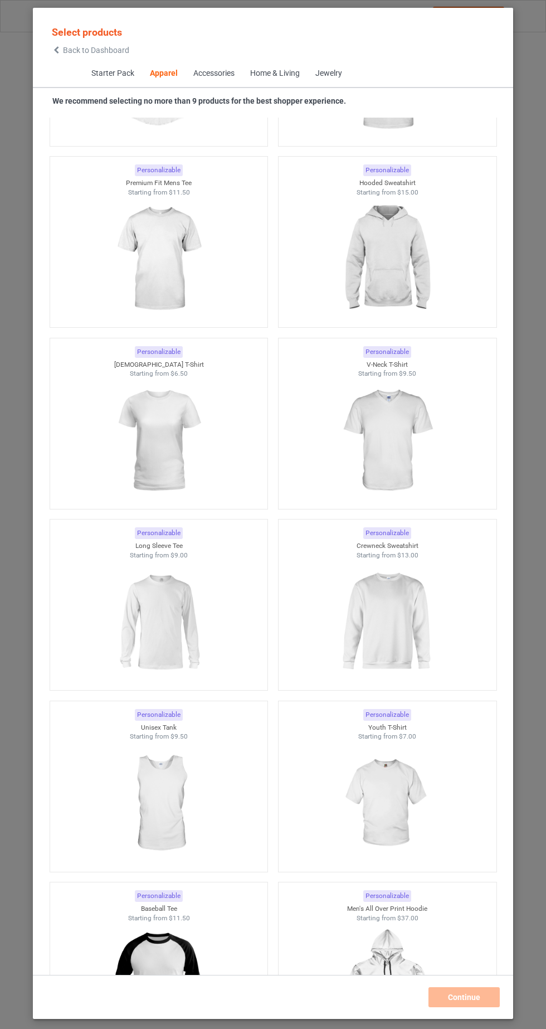
scroll to position [593, 0]
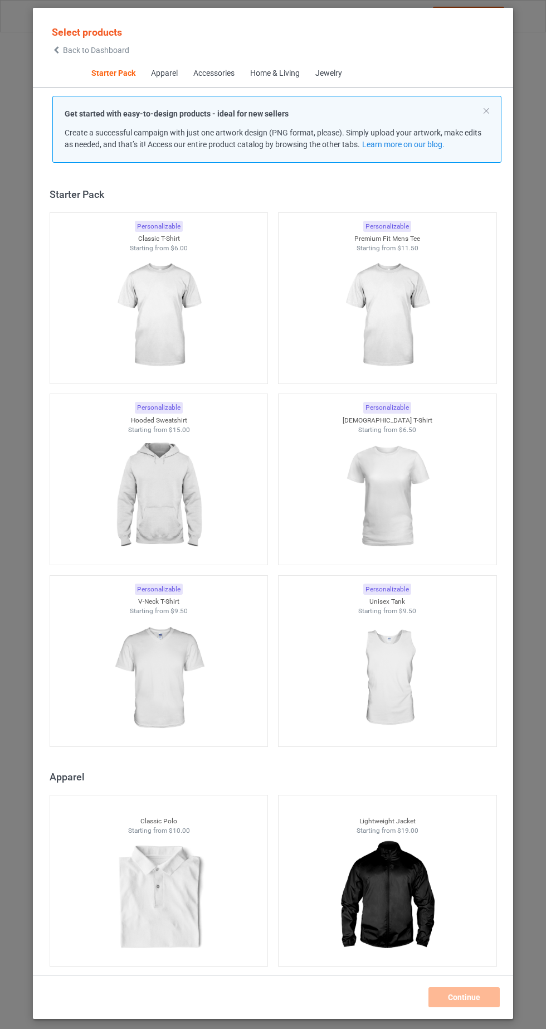
click at [408, 328] on img at bounding box center [387, 315] width 100 height 125
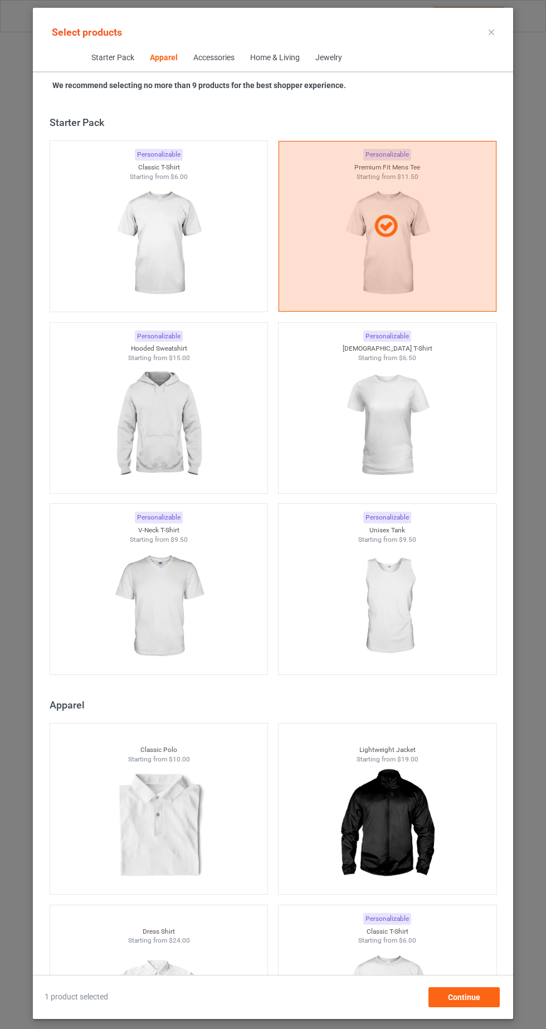
click at [384, 440] on img at bounding box center [387, 425] width 100 height 125
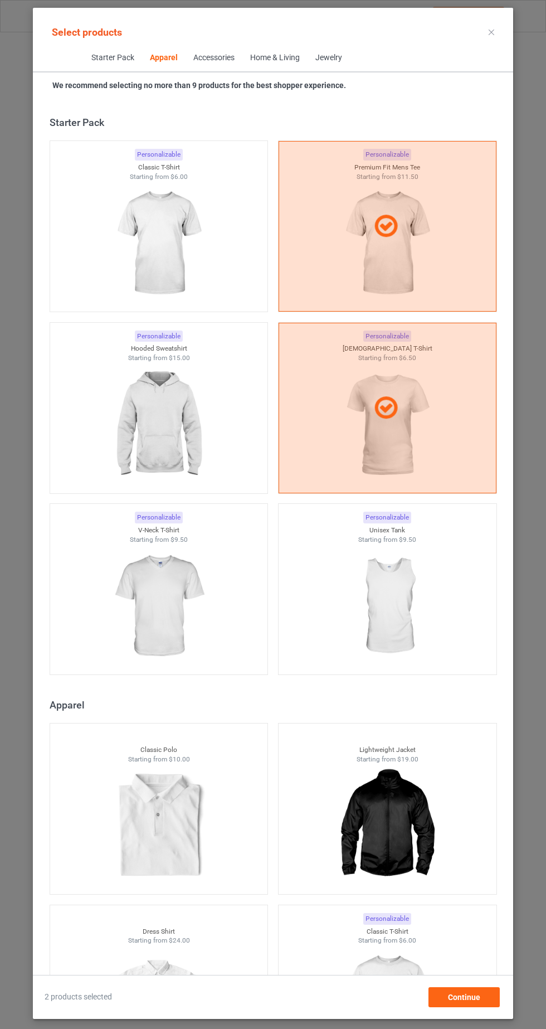
click at [387, 439] on div at bounding box center [388, 408] width 218 height 171
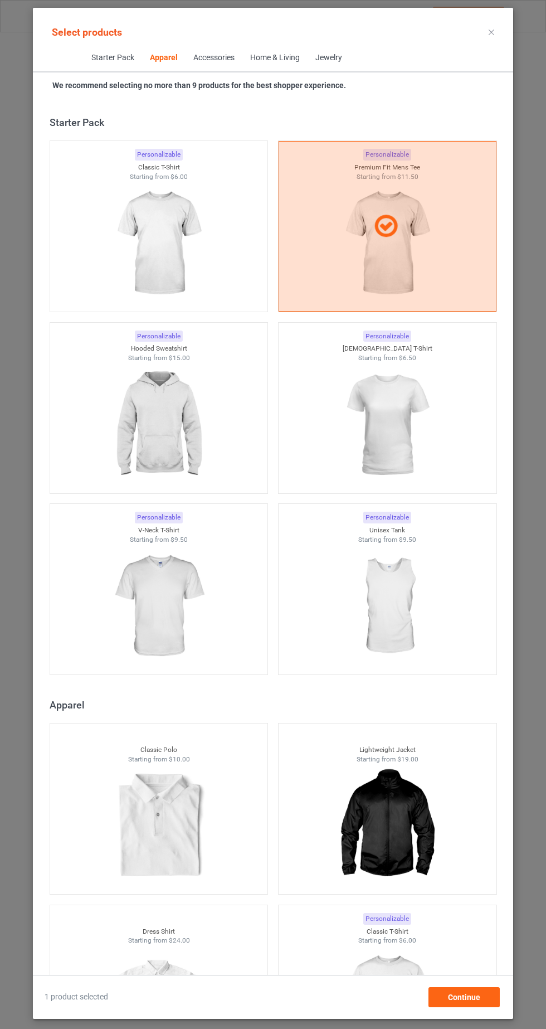
click at [405, 241] on div at bounding box center [388, 226] width 218 height 171
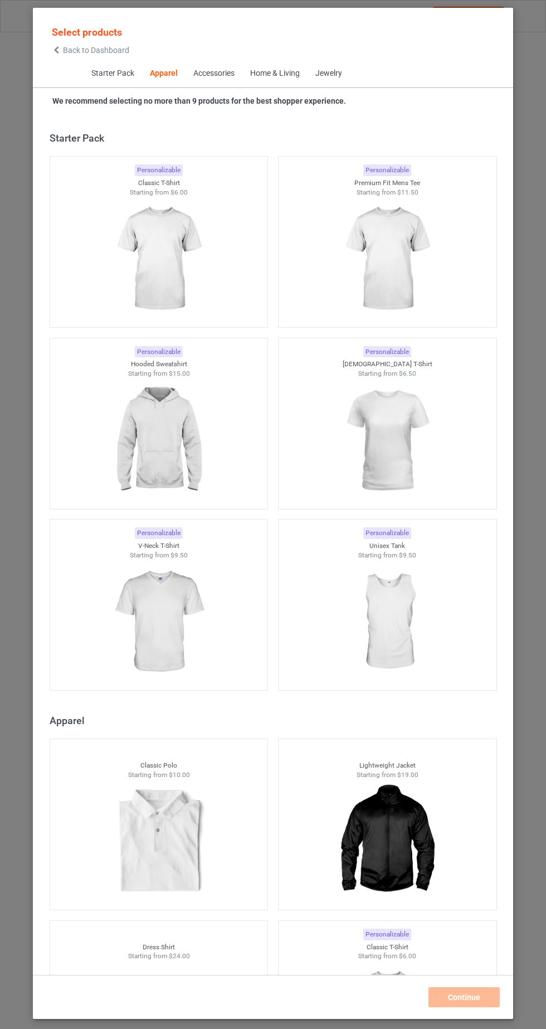
click at [175, 248] on img at bounding box center [159, 259] width 100 height 125
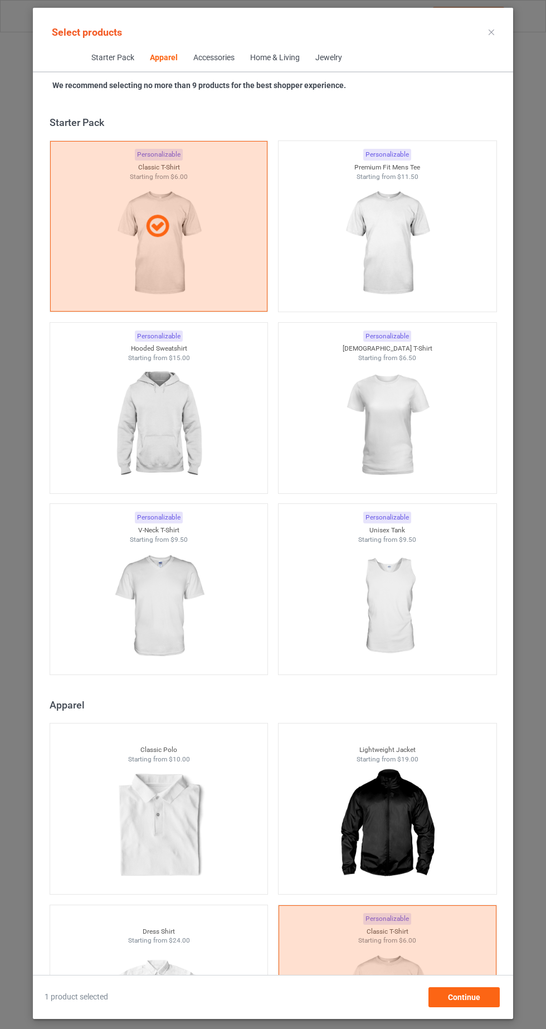
click at [403, 459] on img at bounding box center [387, 425] width 100 height 125
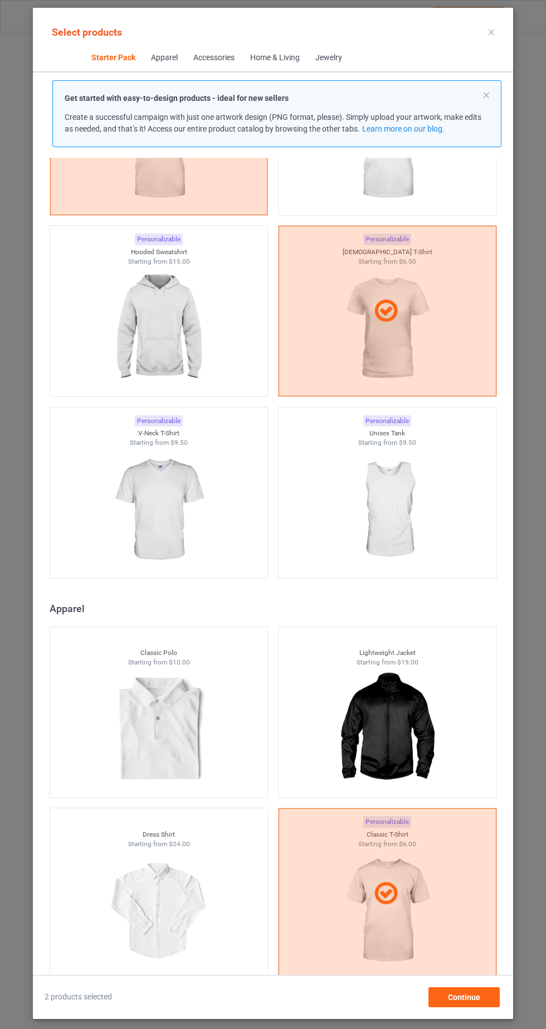
scroll to position [154, 0]
click at [144, 322] on img at bounding box center [159, 327] width 100 height 125
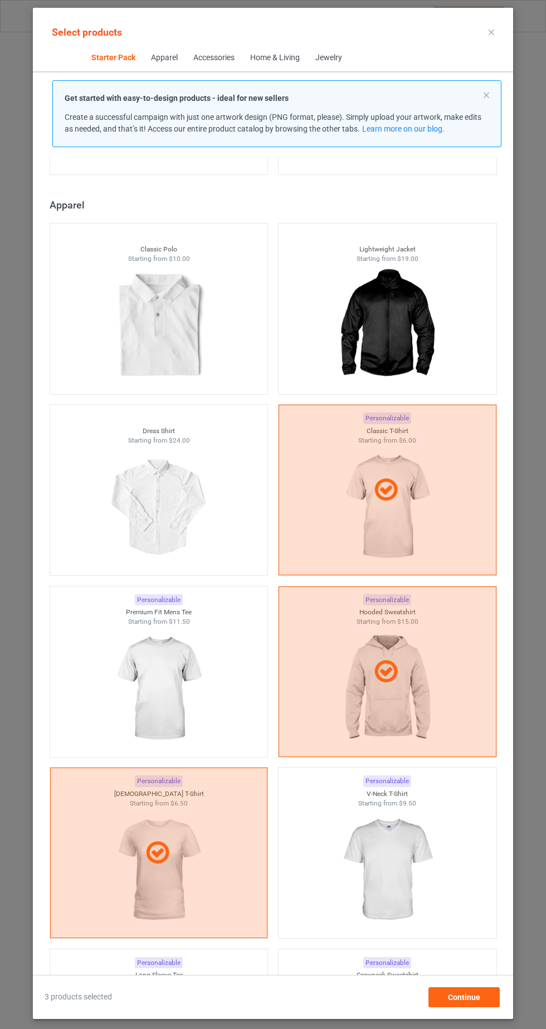
scroll to position [557, 0]
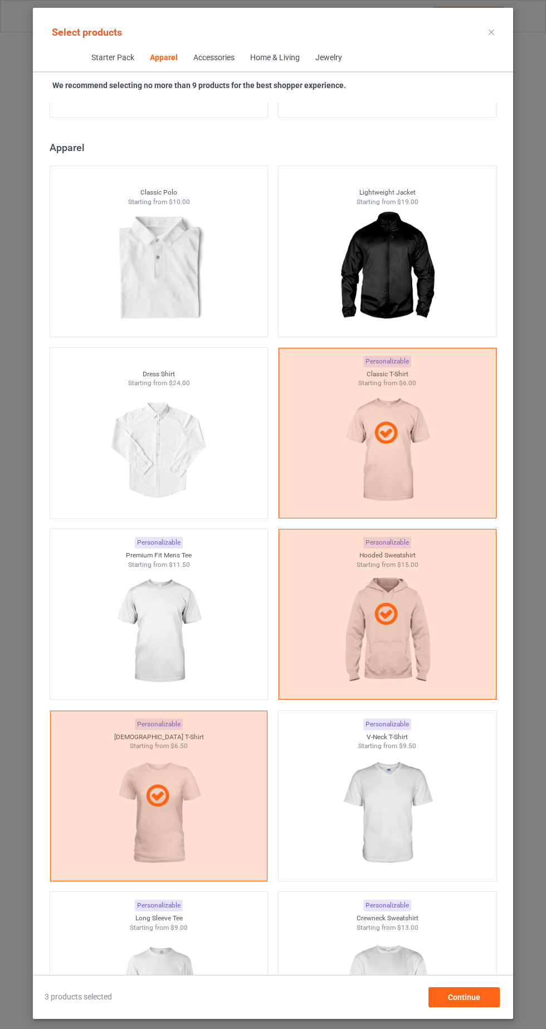
scroll to position [753, 0]
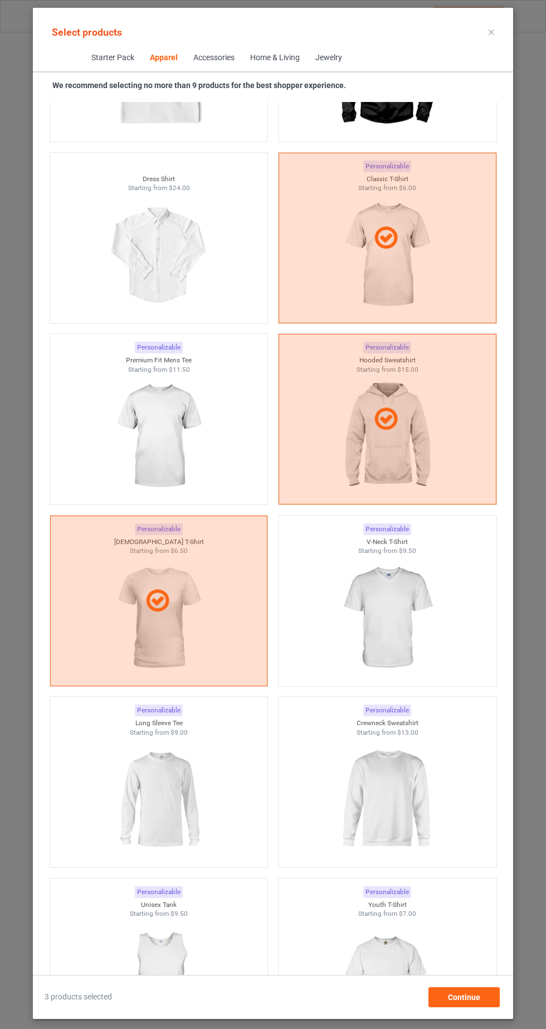
click at [394, 815] on img at bounding box center [387, 799] width 100 height 125
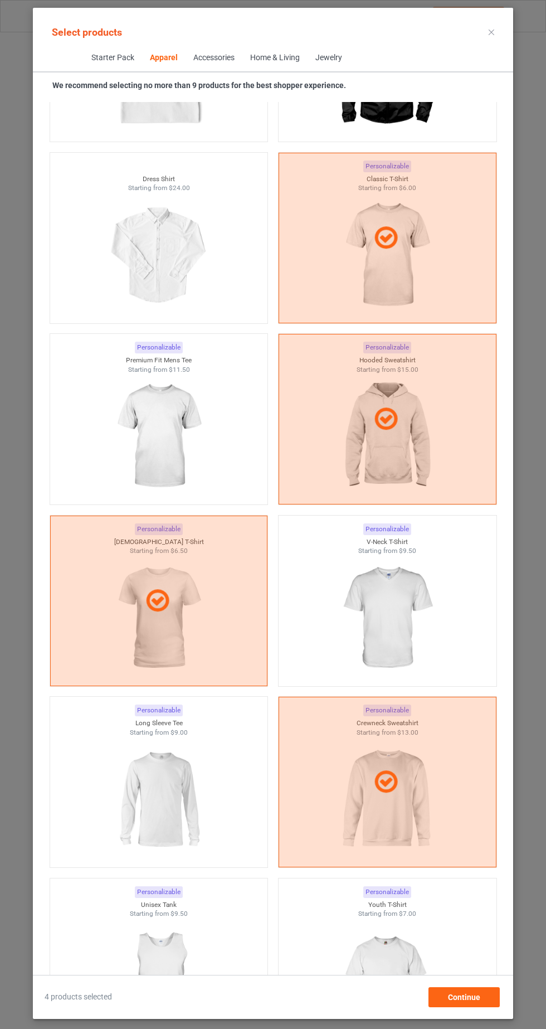
click at [144, 808] on img at bounding box center [159, 799] width 100 height 125
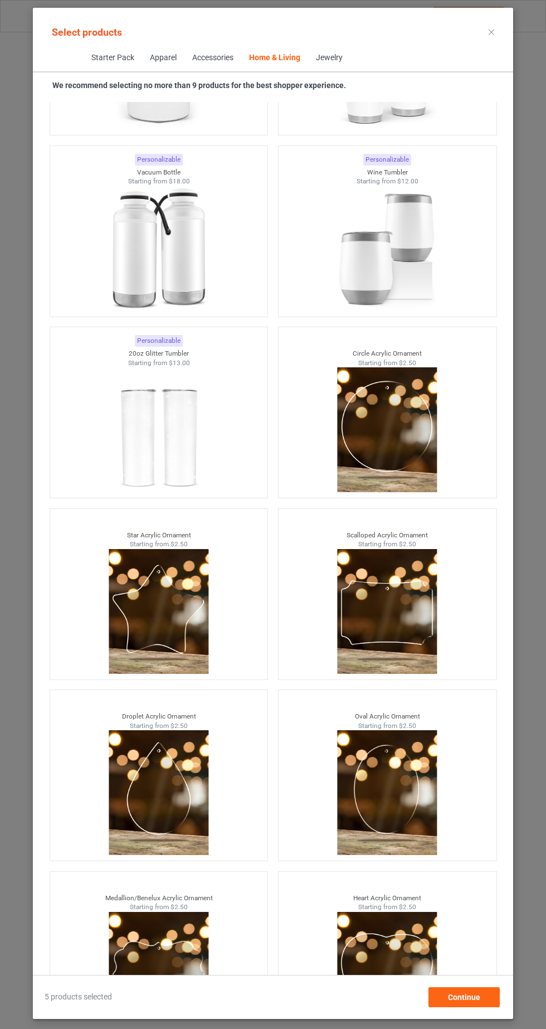
scroll to position [70, 0]
click at [480, 1002] on span "Continue" at bounding box center [464, 997] width 32 height 9
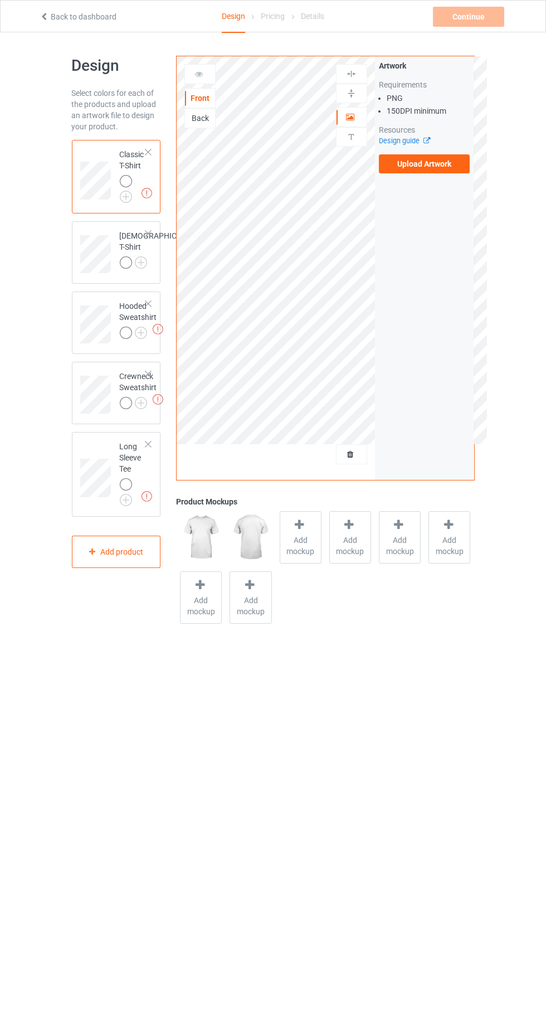
click at [117, 208] on td "Missing artworks Classic T-Shirt" at bounding box center [133, 176] width 39 height 65
click at [0, 0] on img at bounding box center [0, 0] width 0 height 0
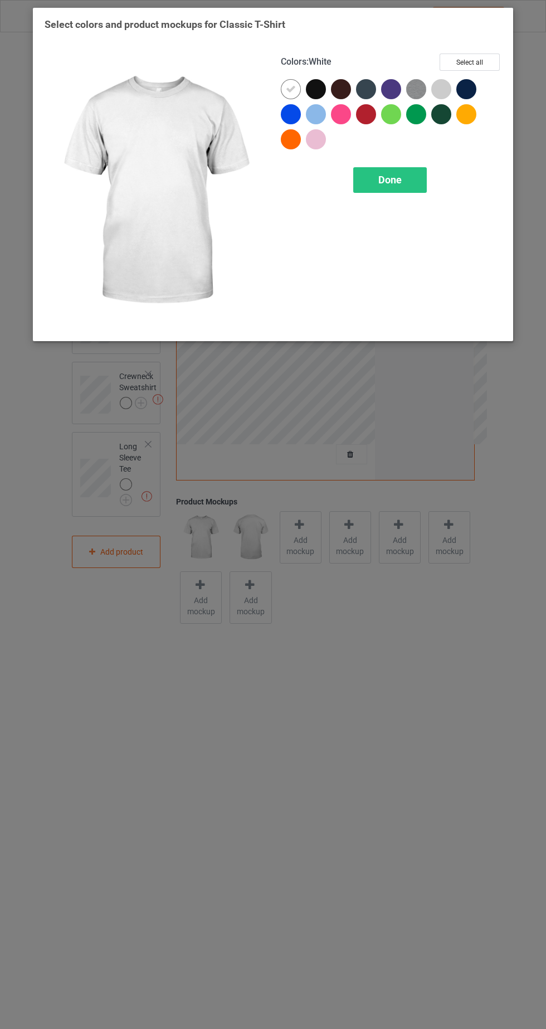
click at [368, 118] on div at bounding box center [366, 114] width 20 height 20
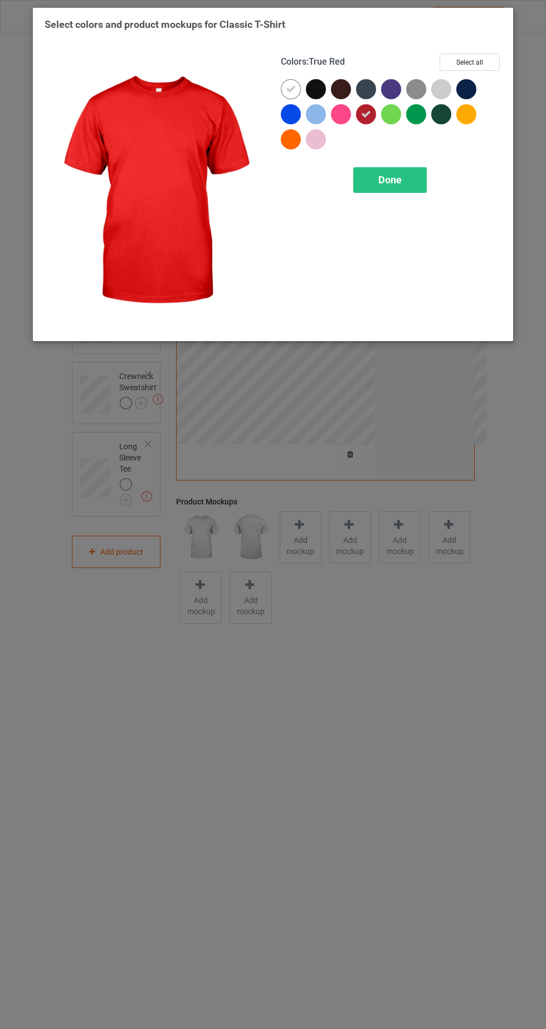
click at [290, 88] on icon at bounding box center [291, 89] width 10 height 10
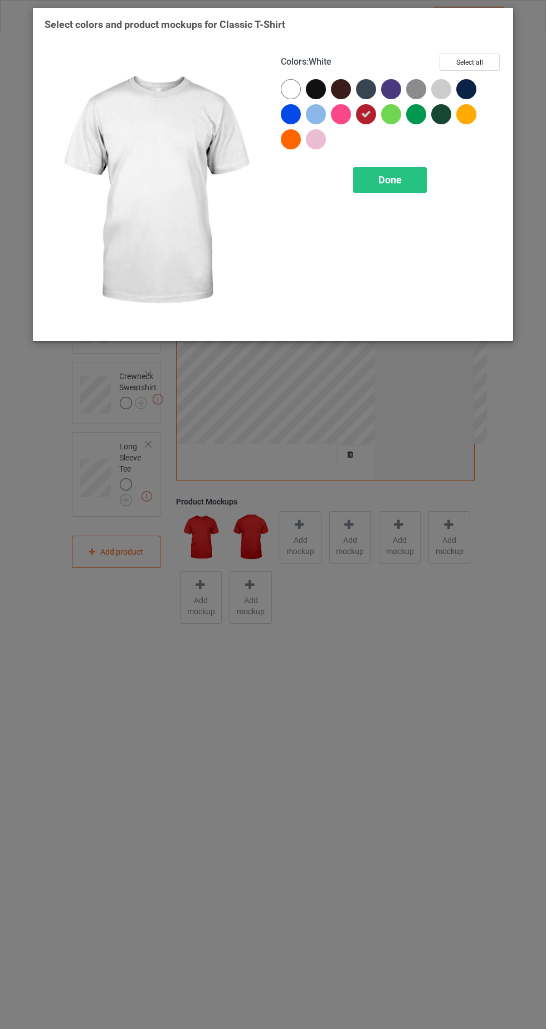
click at [391, 176] on span "Done" at bounding box center [390, 180] width 23 height 12
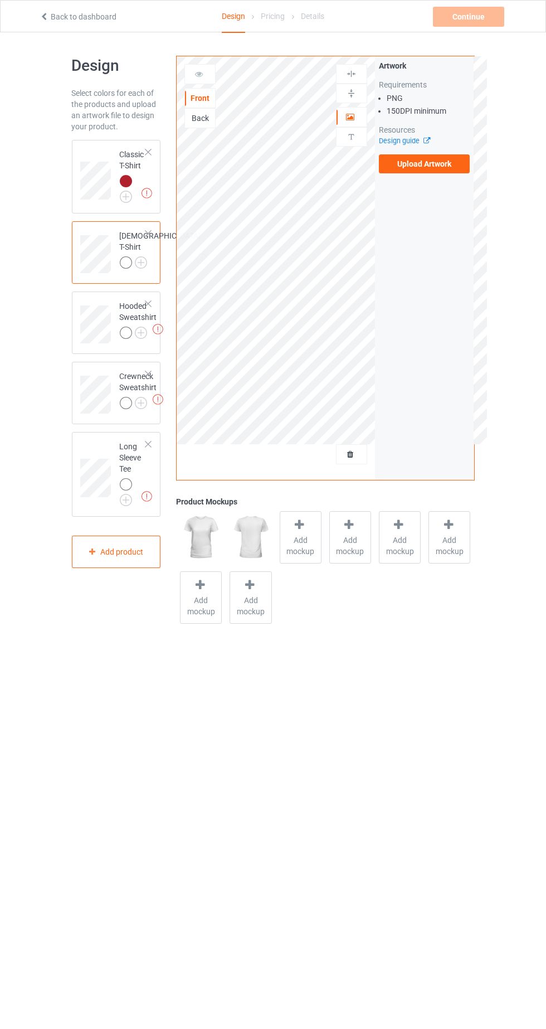
click at [0, 0] on img at bounding box center [0, 0] width 0 height 0
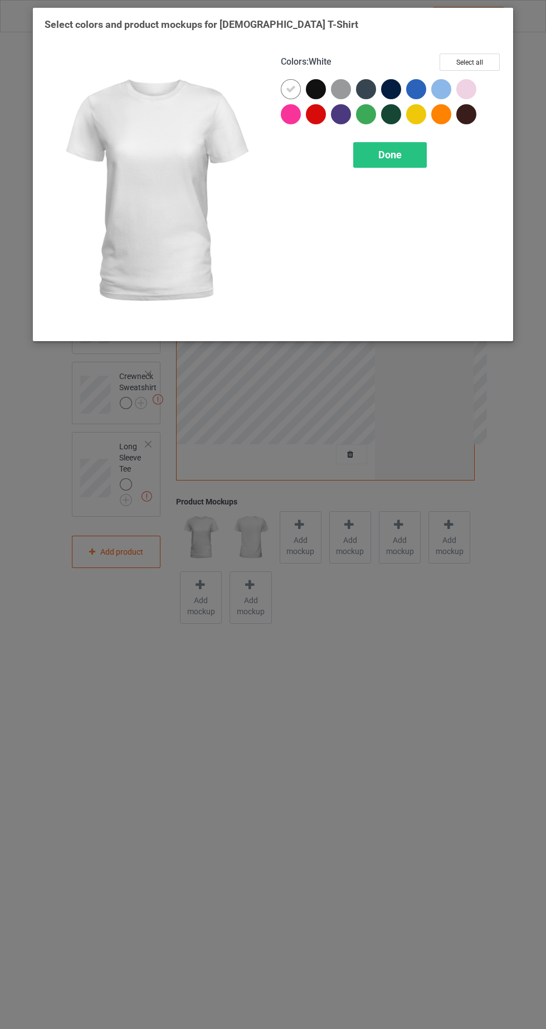
click at [312, 123] on div at bounding box center [316, 114] width 20 height 20
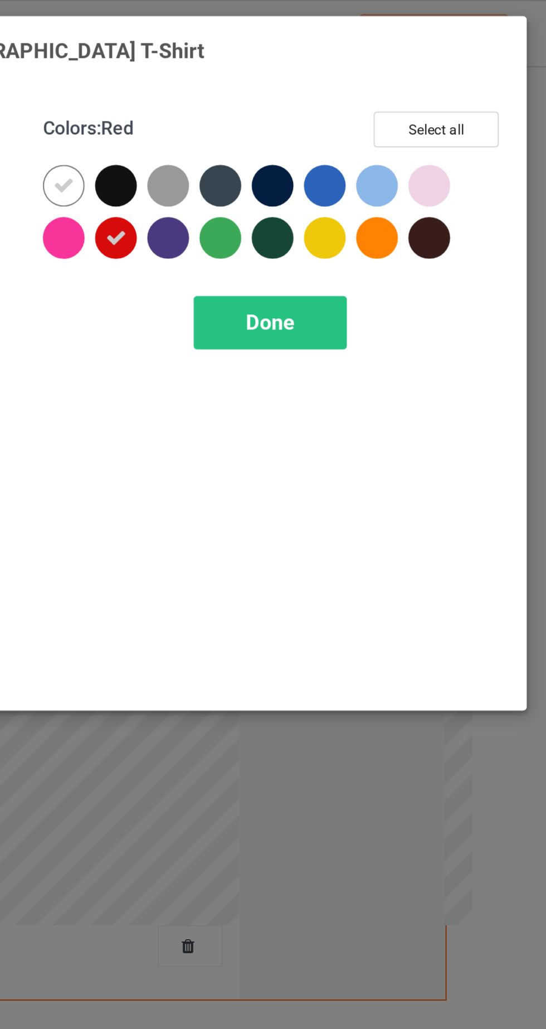
click at [289, 95] on div at bounding box center [291, 89] width 20 height 20
click at [387, 153] on span "Done" at bounding box center [390, 155] width 23 height 12
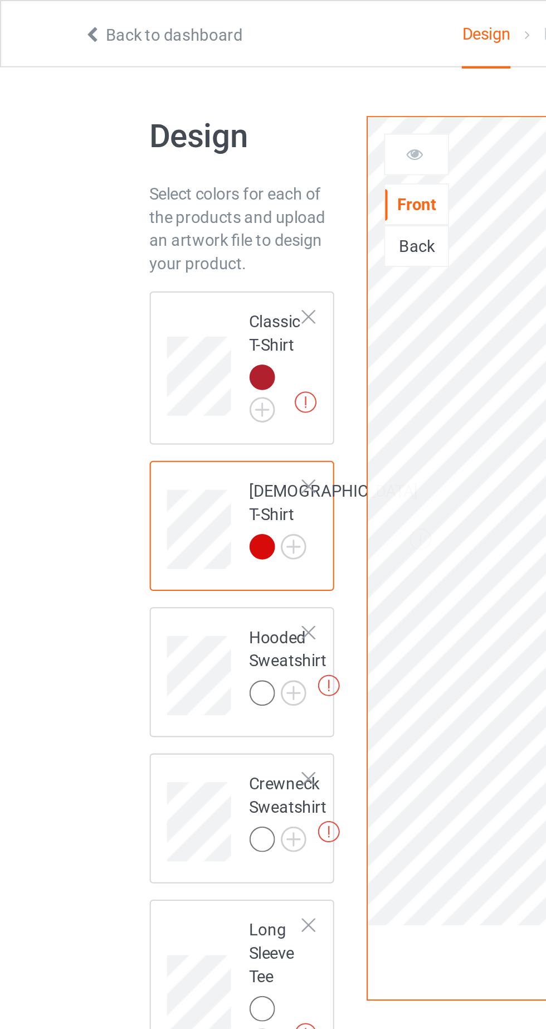
click at [118, 158] on td "Missing artworks Classic T-Shirt" at bounding box center [133, 176] width 39 height 65
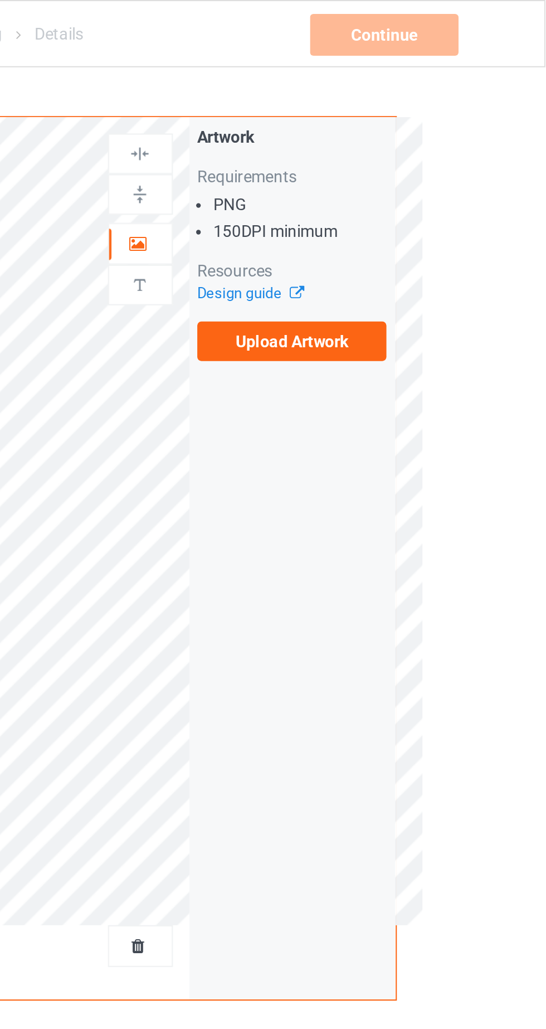
click at [409, 167] on label "Upload Artwork" at bounding box center [424, 163] width 91 height 19
click at [0, 0] on input "Upload Artwork" at bounding box center [0, 0] width 0 height 0
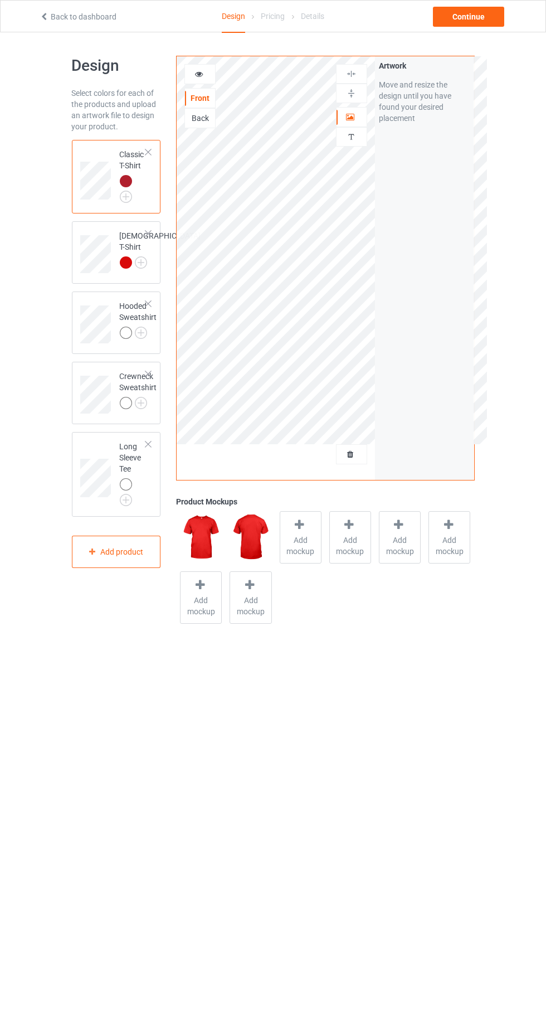
click at [192, 75] on div at bounding box center [200, 74] width 30 height 11
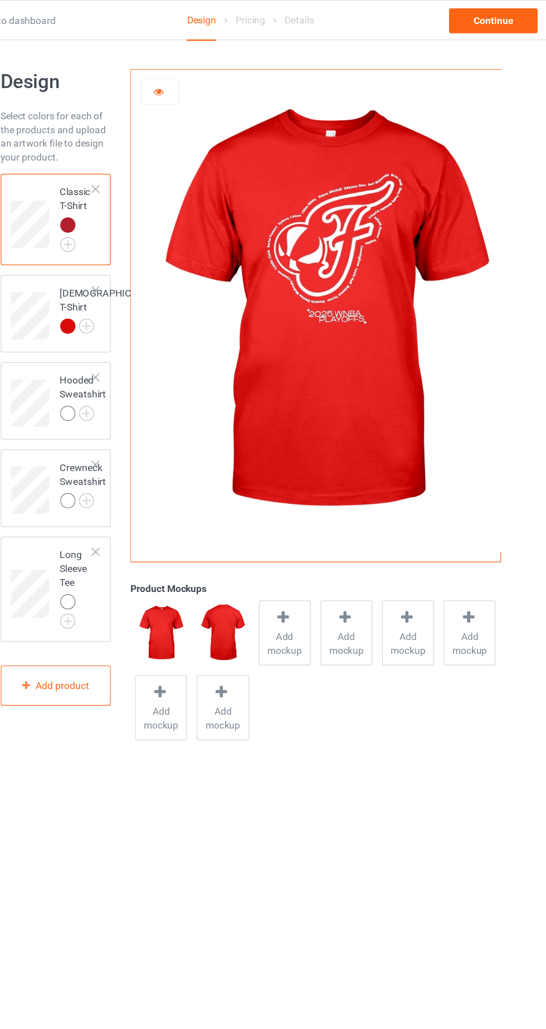
click at [199, 75] on icon at bounding box center [199, 73] width 9 height 8
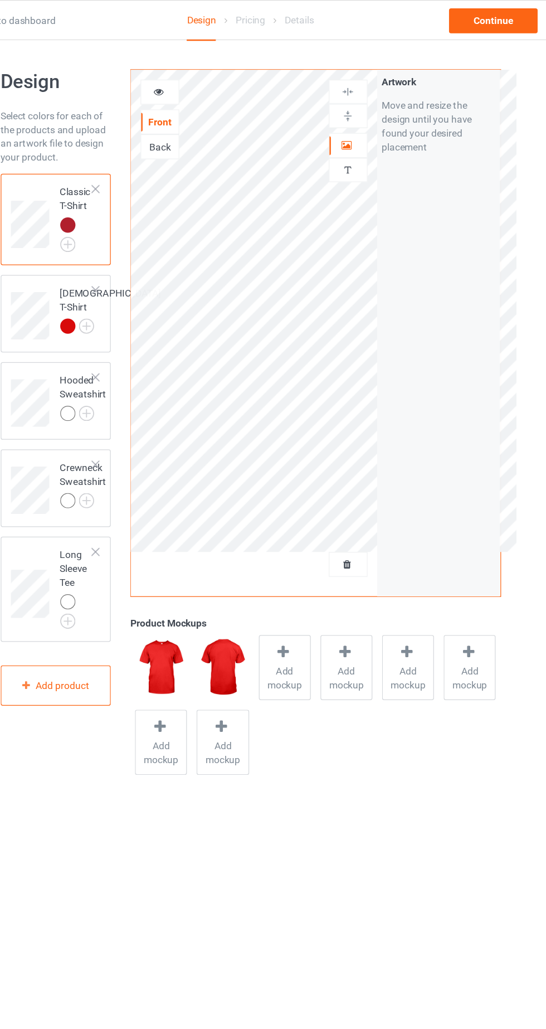
click at [351, 118] on icon at bounding box center [350, 115] width 9 height 8
click at [0, 0] on img at bounding box center [0, 0] width 0 height 0
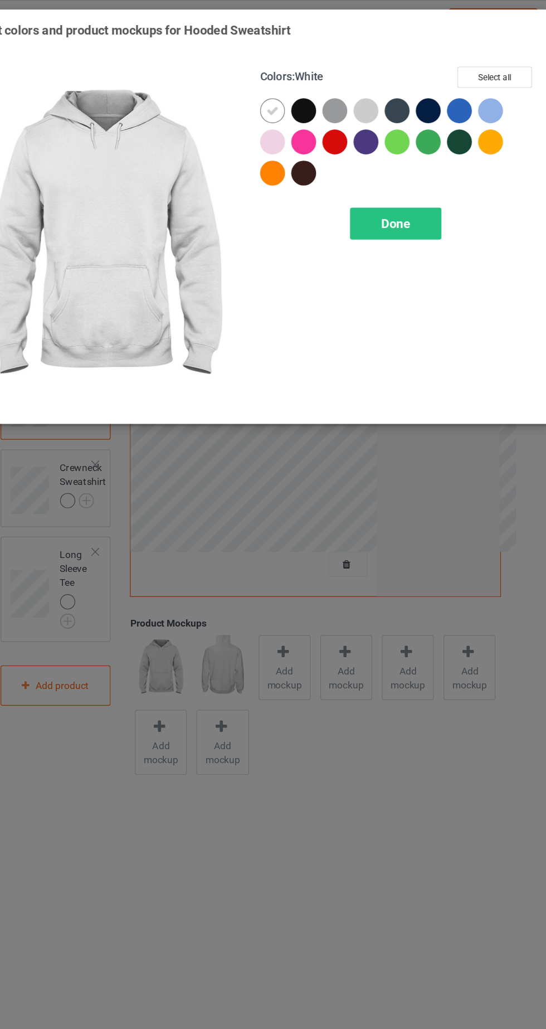
click at [333, 118] on div at bounding box center [341, 114] width 20 height 20
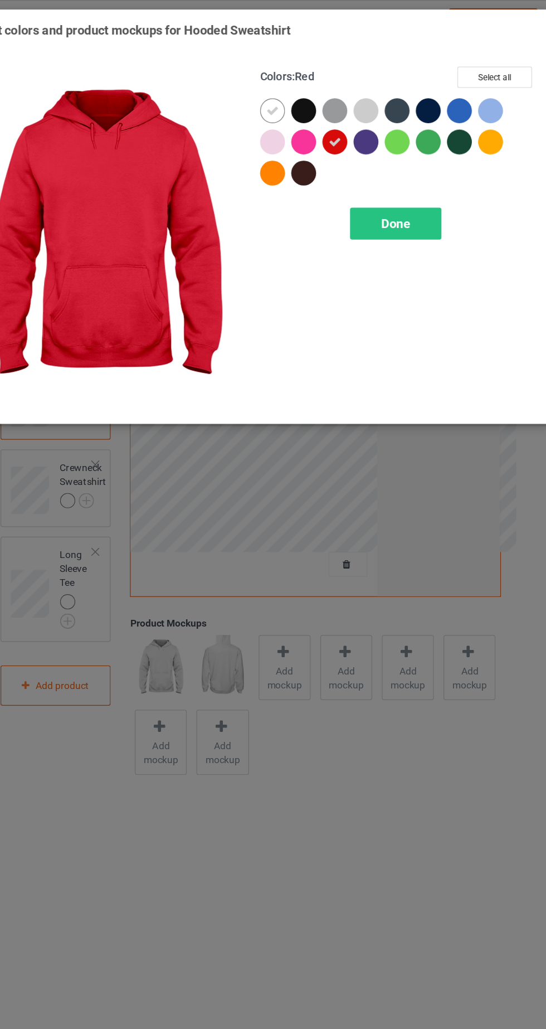
click at [290, 88] on icon at bounding box center [291, 89] width 10 height 10
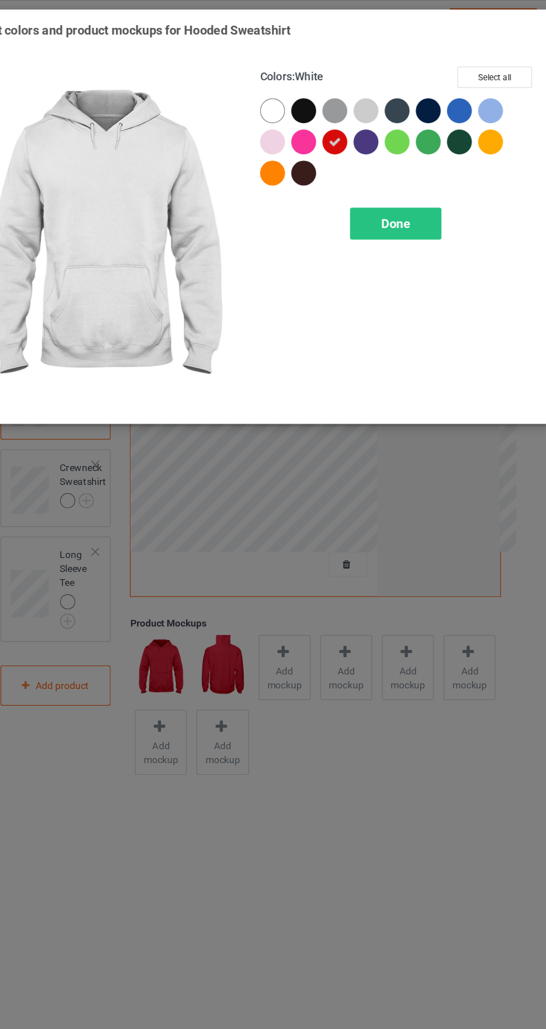
click at [402, 174] on div "Done" at bounding box center [390, 180] width 74 height 26
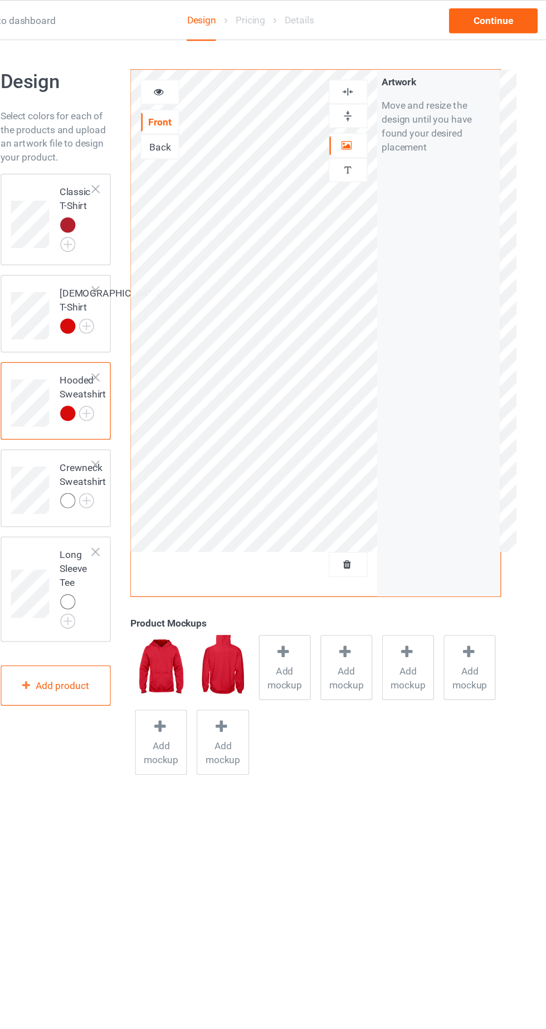
click at [0, 0] on img at bounding box center [0, 0] width 0 height 0
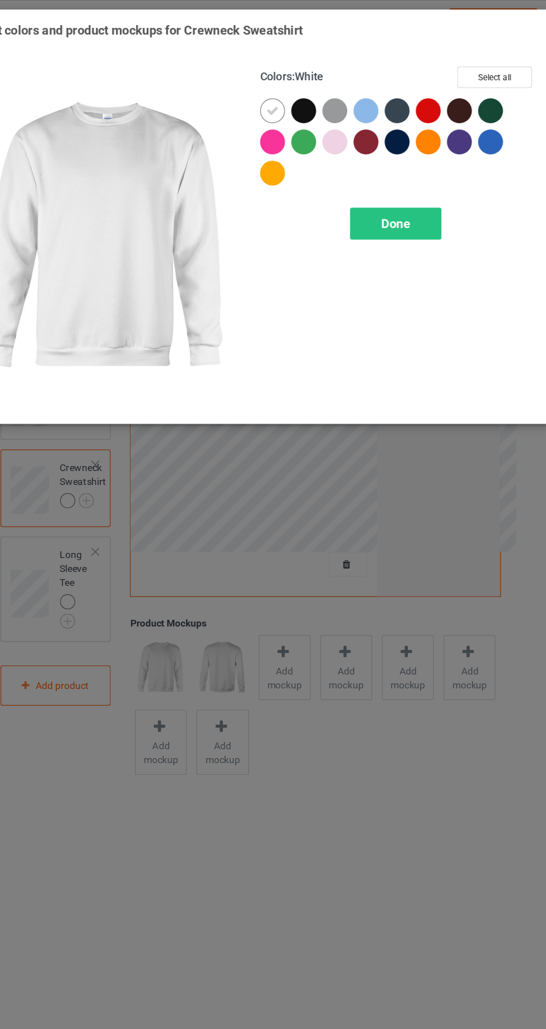
click at [424, 90] on div at bounding box center [416, 89] width 20 height 20
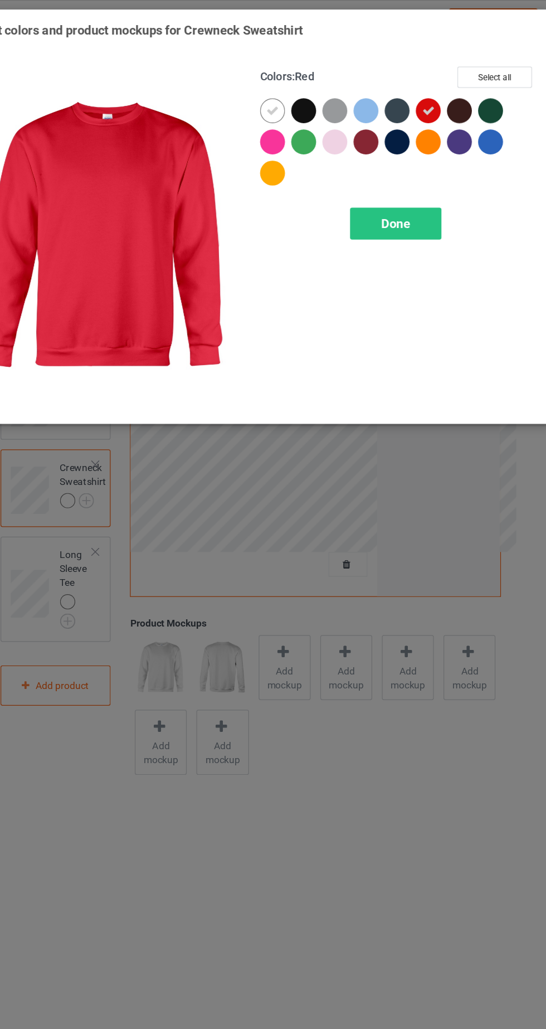
click at [293, 92] on icon at bounding box center [291, 89] width 10 height 10
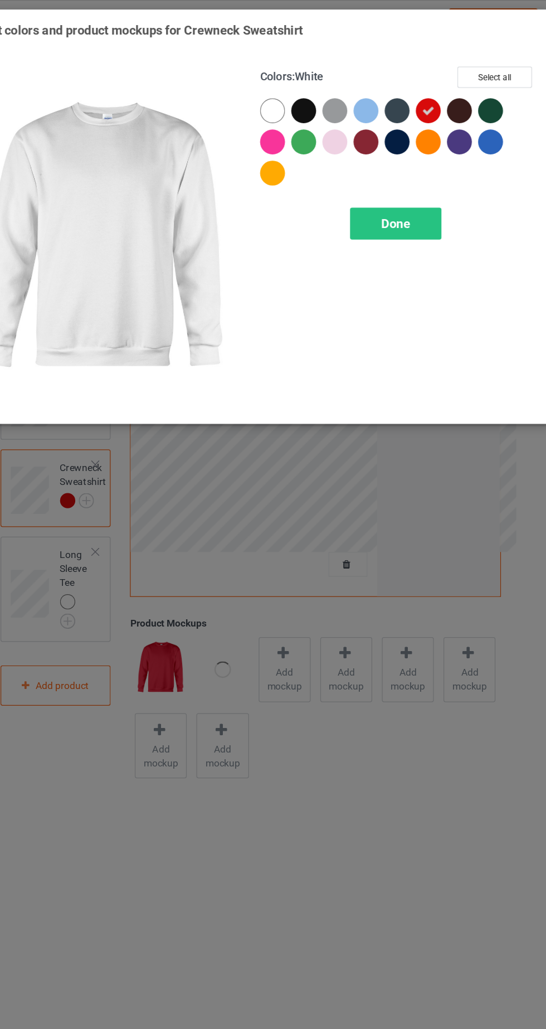
click at [397, 174] on span "Done" at bounding box center [390, 180] width 23 height 12
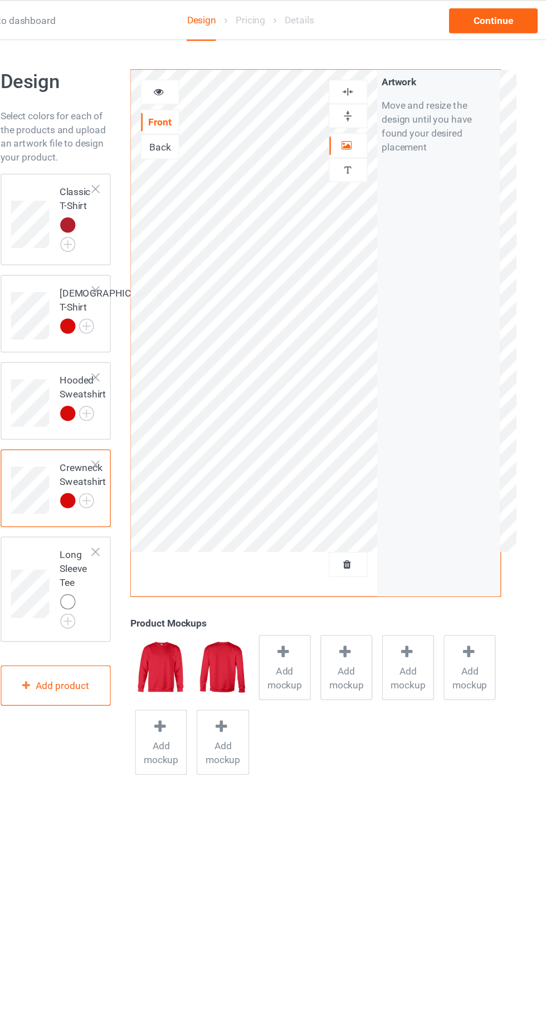
click at [0, 0] on img at bounding box center [0, 0] width 0 height 0
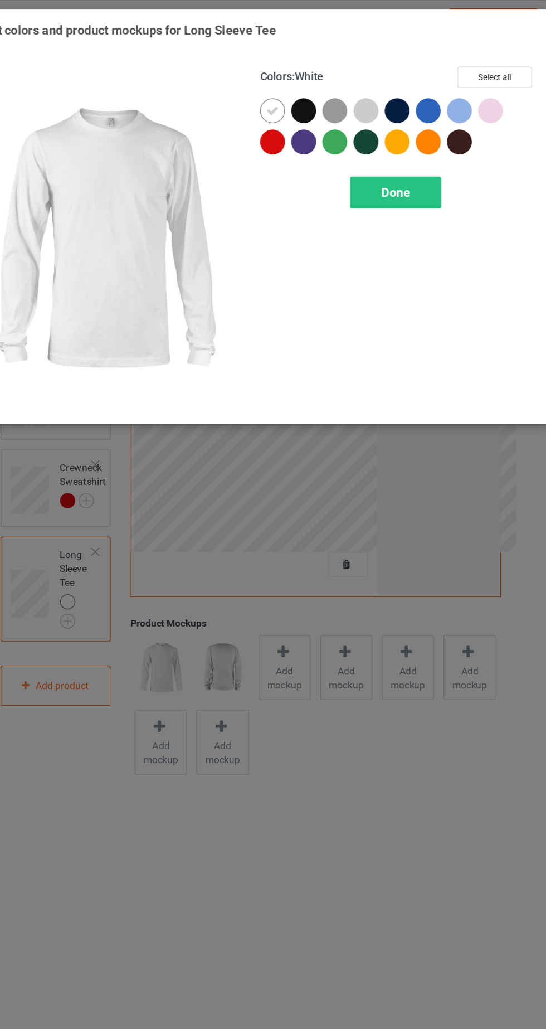
click at [292, 121] on div at bounding box center [291, 114] width 20 height 20
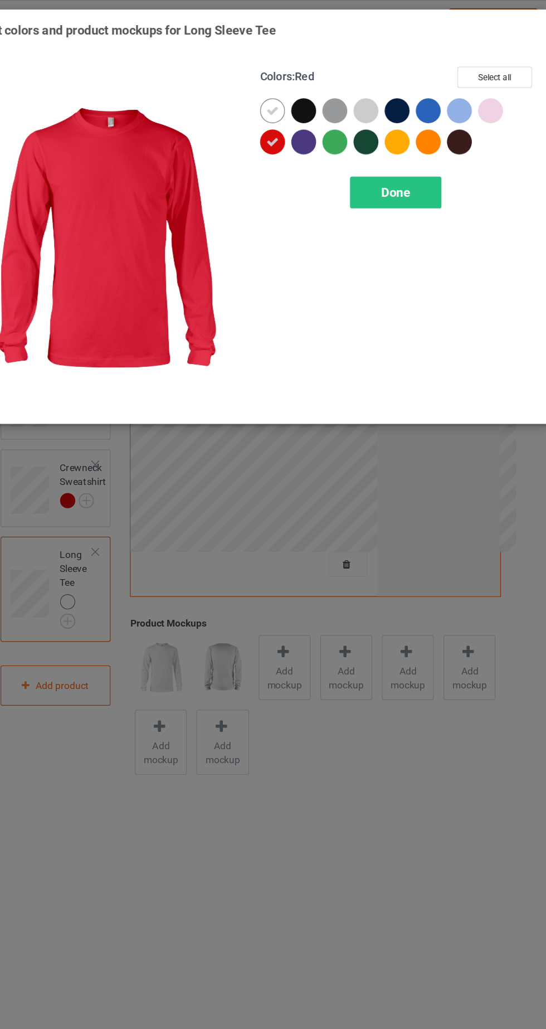
click at [290, 87] on icon at bounding box center [291, 89] width 10 height 10
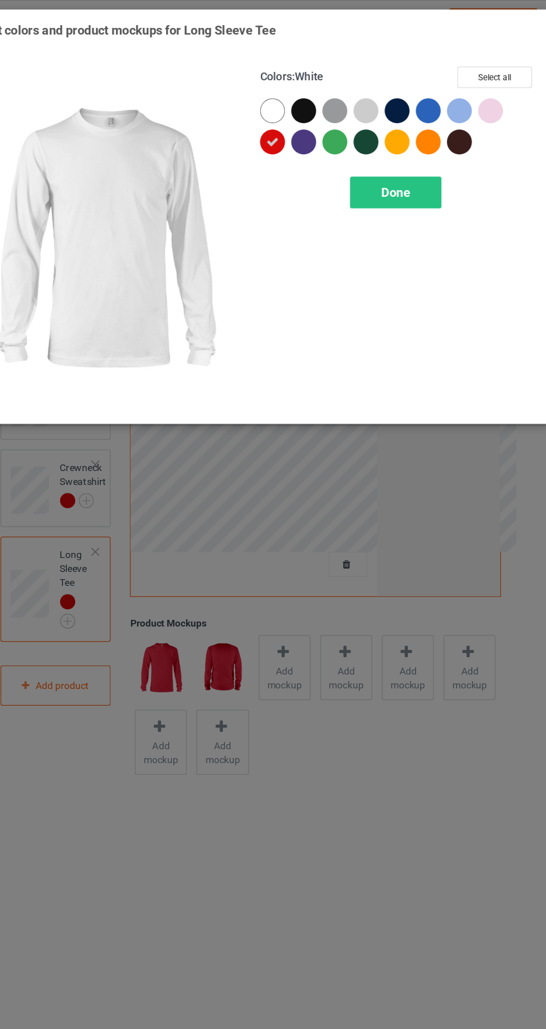
click at [401, 154] on span "Done" at bounding box center [390, 155] width 23 height 12
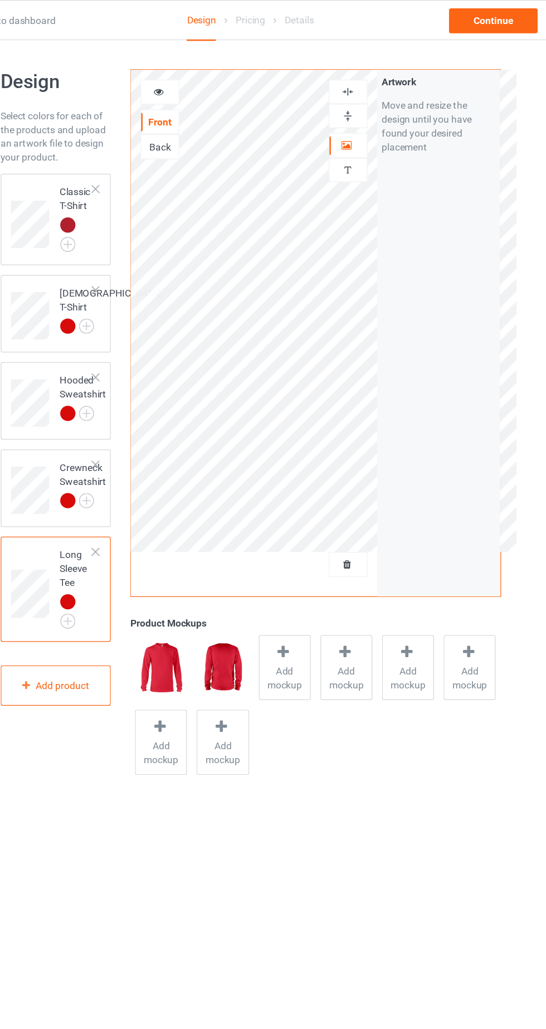
click at [123, 232] on div "[DEMOGRAPHIC_DATA] T-Shirt" at bounding box center [160, 249] width 81 height 38
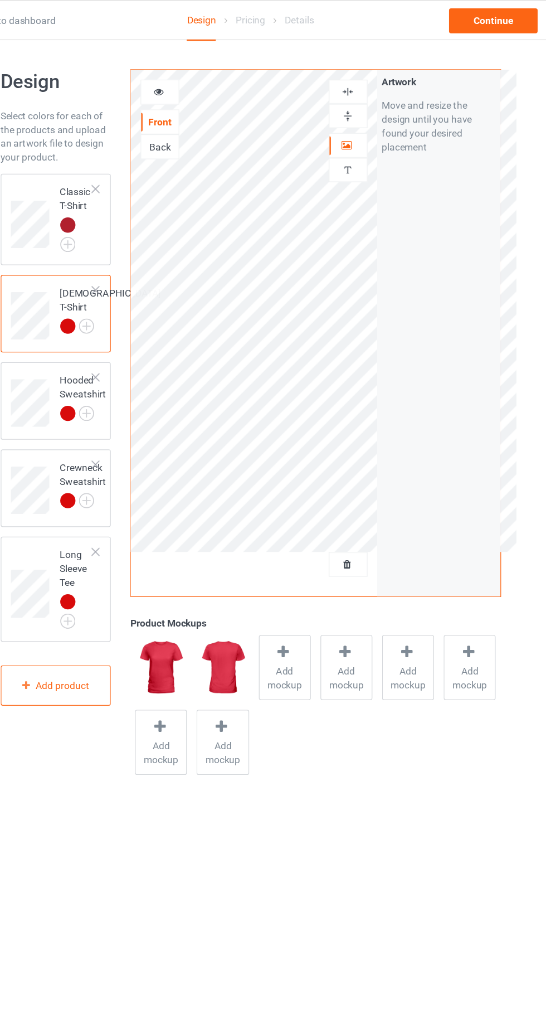
click at [199, 74] on icon at bounding box center [199, 73] width 9 height 8
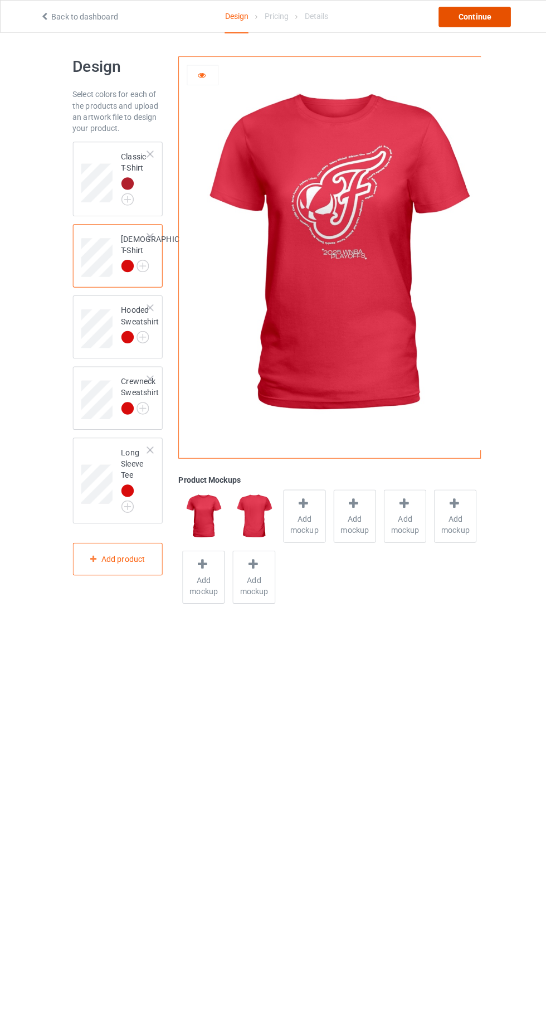
click at [493, 23] on div "Continue" at bounding box center [468, 17] width 71 height 20
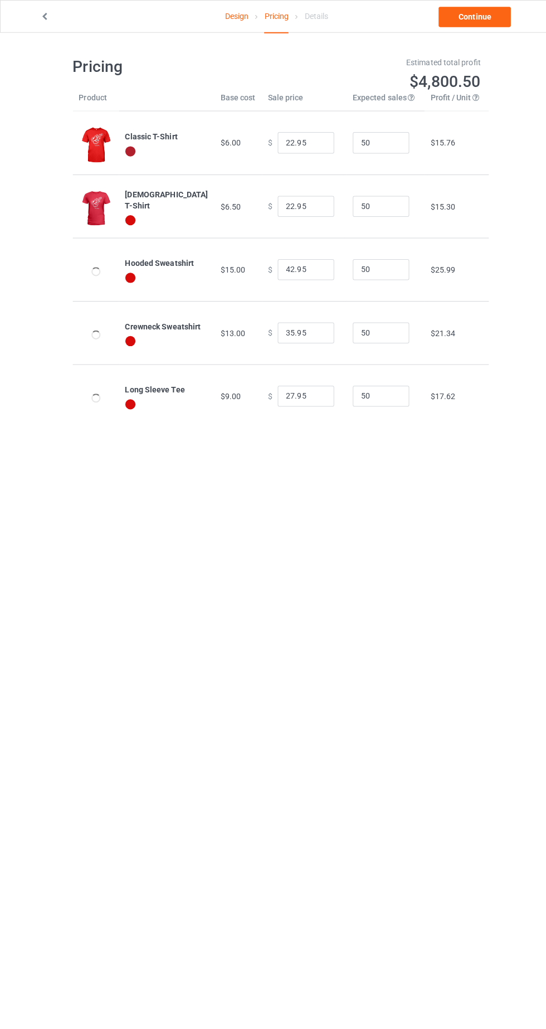
click at [227, 19] on link "Design" at bounding box center [233, 16] width 23 height 31
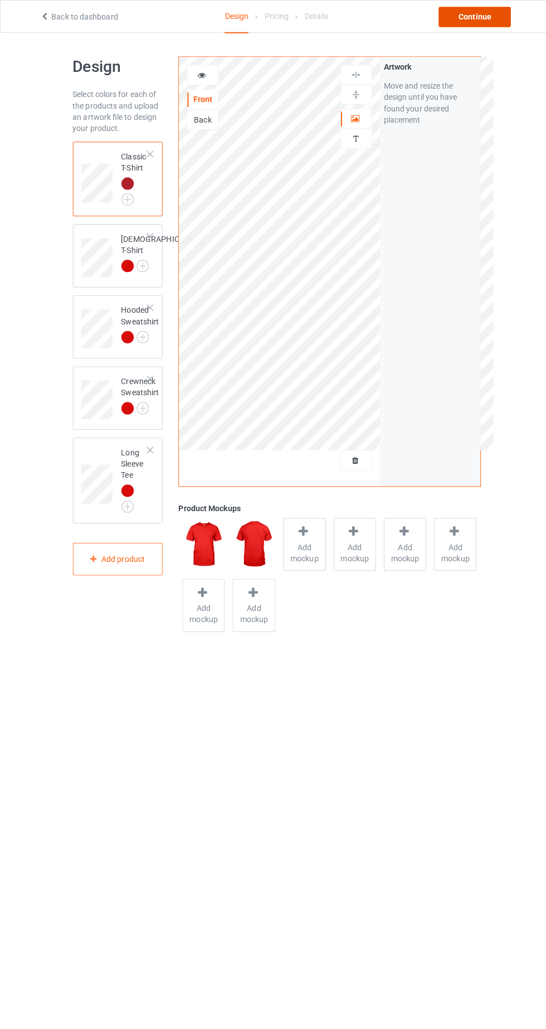
click at [483, 25] on div "Continue" at bounding box center [468, 17] width 71 height 20
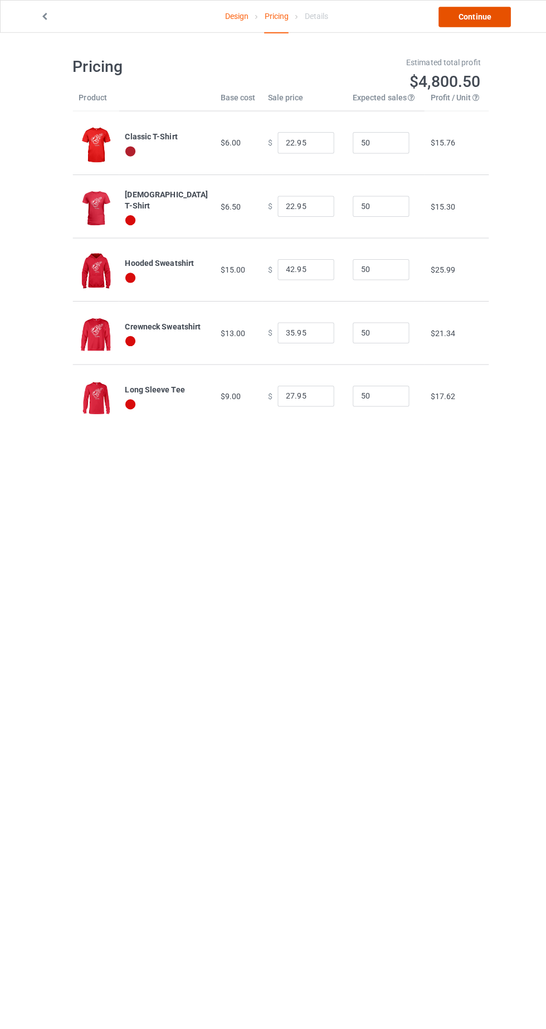
click at [484, 21] on link "Continue" at bounding box center [468, 17] width 71 height 20
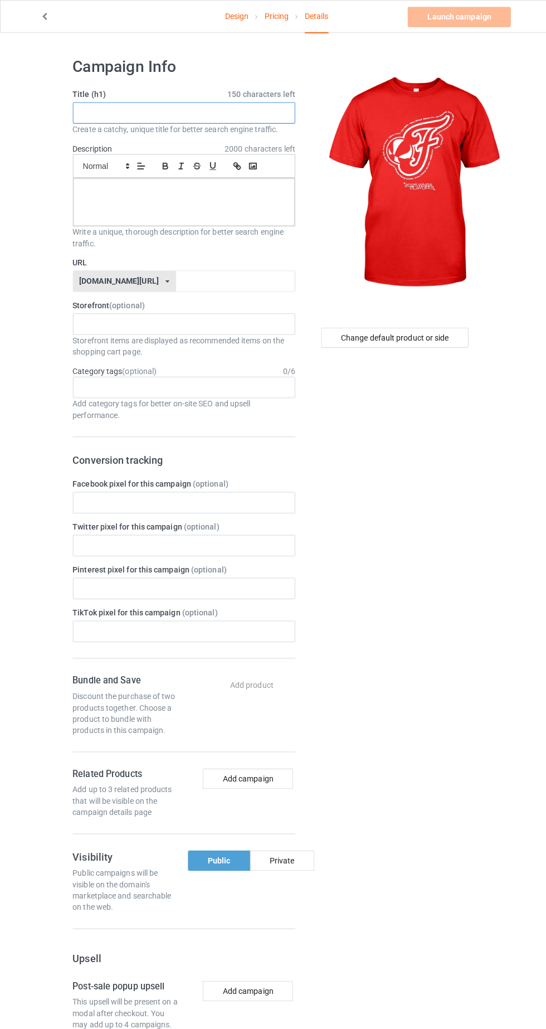
click at [258, 113] on input "text" at bounding box center [182, 111] width 220 height 21
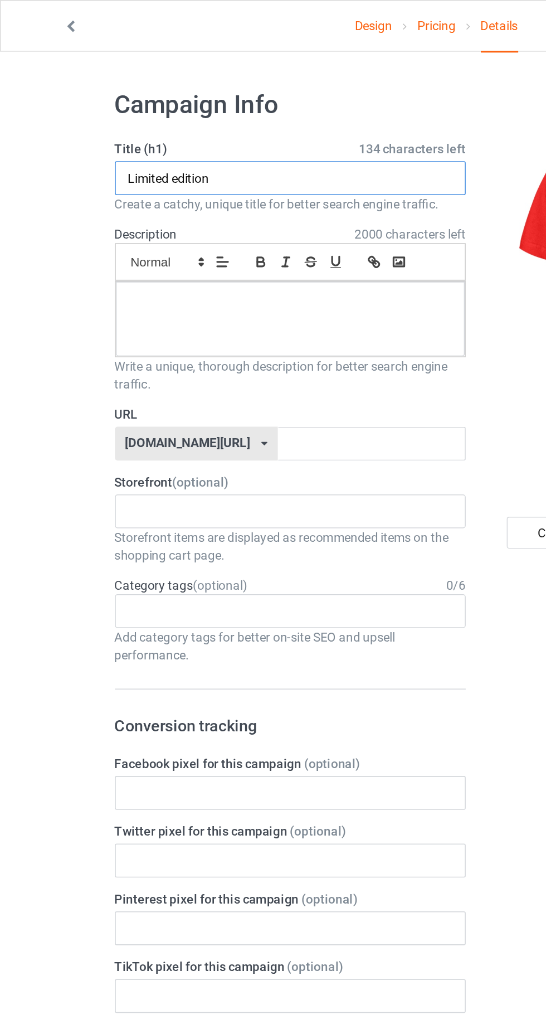
type input "Limited edition"
click at [127, 195] on div at bounding box center [181, 199] width 219 height 47
click at [174, 281] on input "text" at bounding box center [233, 277] width 118 height 21
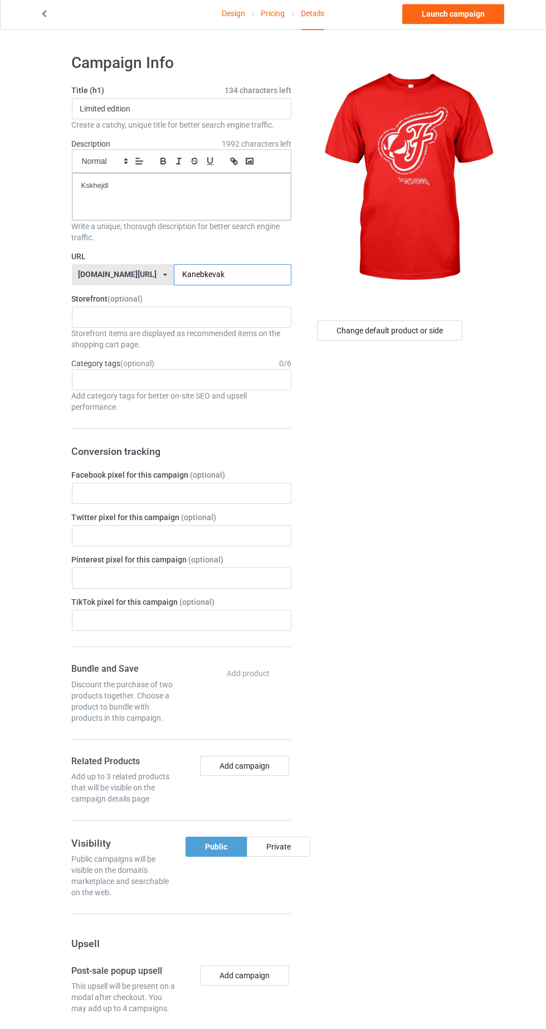
type input "Kanebkevak"
click at [196, 202] on div "Kskhejdl" at bounding box center [181, 199] width 219 height 47
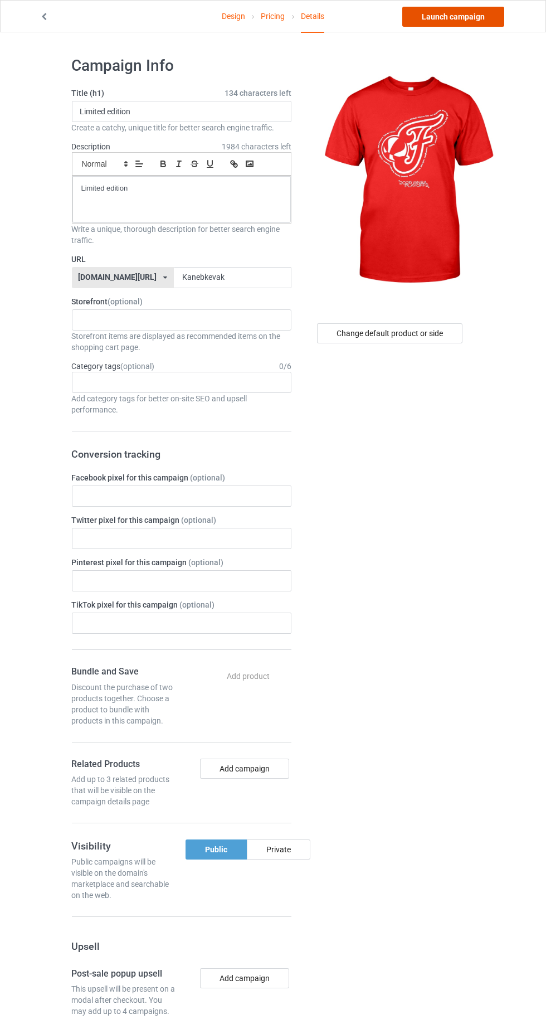
click at [479, 9] on link "Launch campaign" at bounding box center [453, 17] width 102 height 20
